Goal: Use online tool/utility: Utilize a website feature to perform a specific function

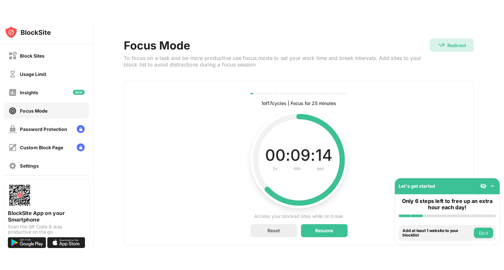
scroll to position [34, 0]
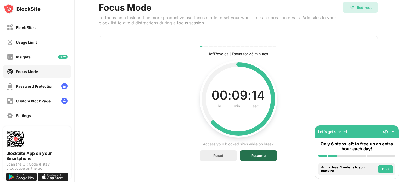
click at [259, 154] on div "Resume" at bounding box center [259, 156] width 14 height 4
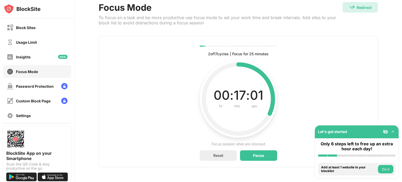
drag, startPoint x: 180, startPoint y: 76, endPoint x: 171, endPoint y: 77, distance: 9.2
click at [180, 76] on div "2 of 17 cycles | Focus for 25 minutes Current, complete and future cycles statu…" at bounding box center [239, 102] width 280 height 132
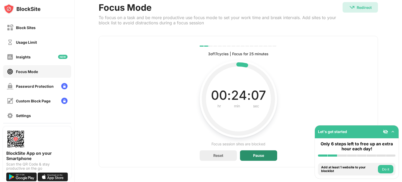
click at [265, 152] on div "Pause" at bounding box center [258, 155] width 37 height 10
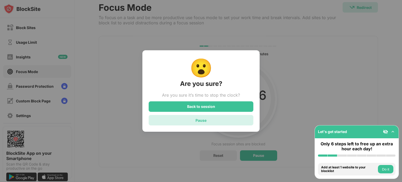
click at [239, 125] on div "Pause" at bounding box center [201, 120] width 105 height 10
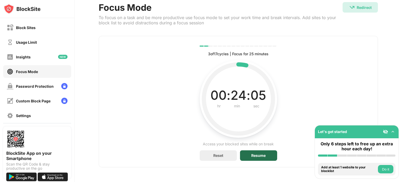
click at [242, 150] on div "Resume" at bounding box center [258, 155] width 37 height 10
